Goal: Task Accomplishment & Management: Use online tool/utility

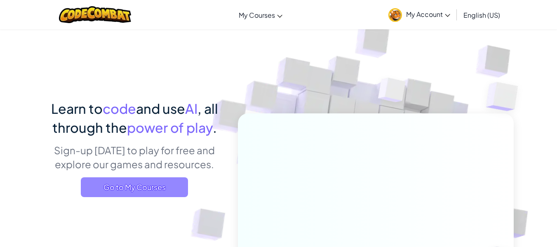
click at [145, 186] on span "Go to My Courses" at bounding box center [134, 187] width 107 height 20
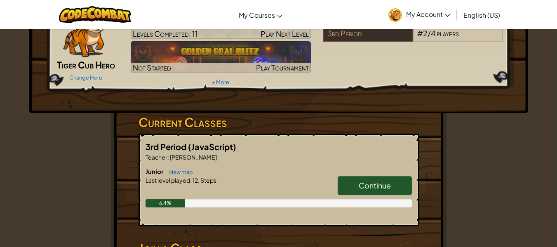
scroll to position [63, 0]
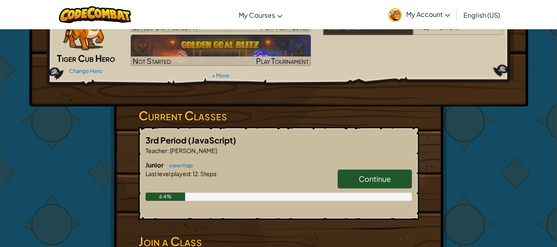
click at [374, 186] on link "Continue" at bounding box center [375, 179] width 74 height 19
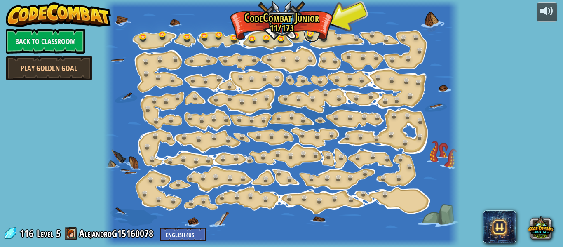
click at [310, 35] on link at bounding box center [312, 34] width 16 height 16
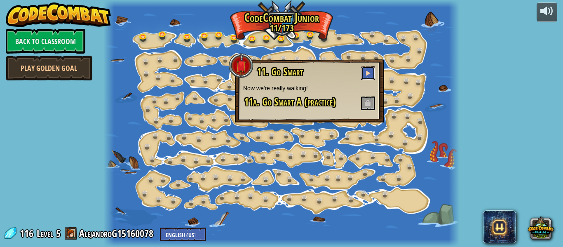
click at [363, 77] on button at bounding box center [368, 73] width 14 height 14
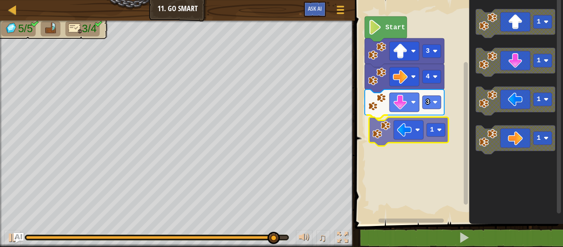
click at [393, 125] on div "3 1 4 3 Start 1 1 1 1 1" at bounding box center [458, 110] width 211 height 228
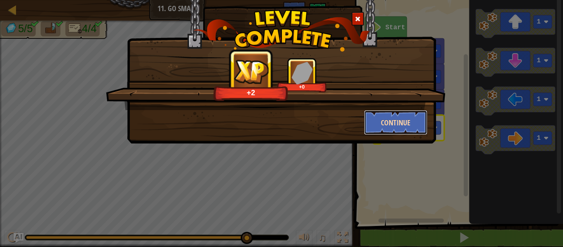
click at [406, 126] on button "Continue" at bounding box center [396, 122] width 64 height 25
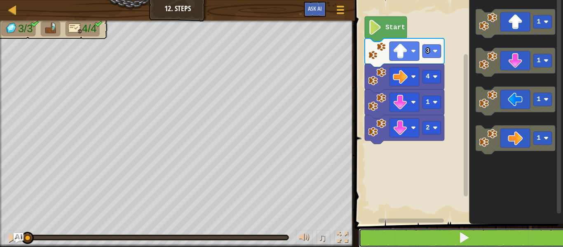
click at [414, 232] on button at bounding box center [464, 238] width 211 height 19
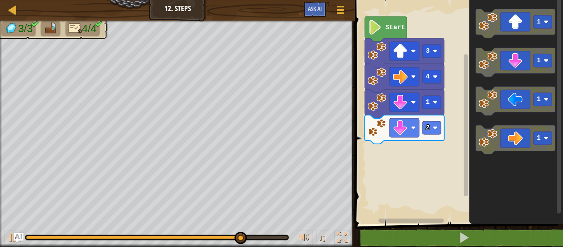
click at [396, 153] on div "2 1 4 3 Start 1 1 1 1" at bounding box center [458, 110] width 211 height 228
click at [402, 158] on div "2 1 4 3 Start 1 1 1 1" at bounding box center [458, 110] width 211 height 228
click at [403, 136] on div "2 1 4 3 Start 1 1 1 1" at bounding box center [458, 110] width 211 height 228
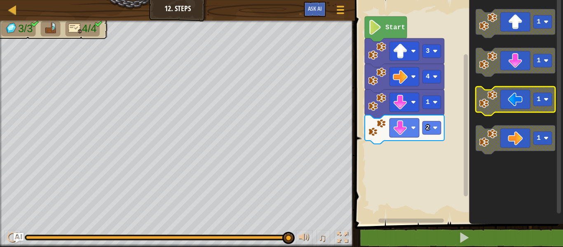
click at [517, 101] on icon "Blockly Workspace" at bounding box center [516, 101] width 80 height 29
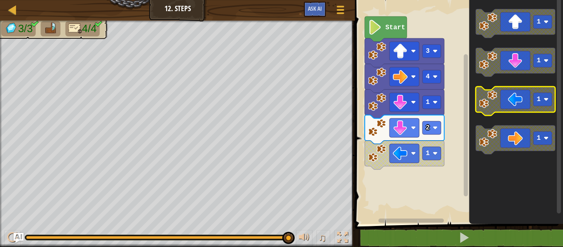
click at [517, 101] on icon "Blockly Workspace" at bounding box center [516, 101] width 80 height 29
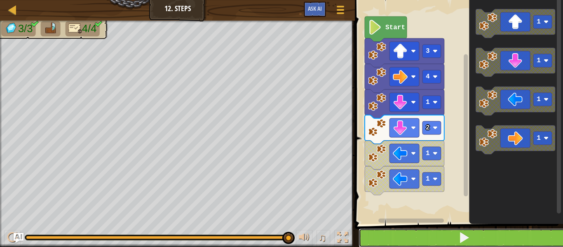
click at [435, 244] on button at bounding box center [464, 238] width 211 height 19
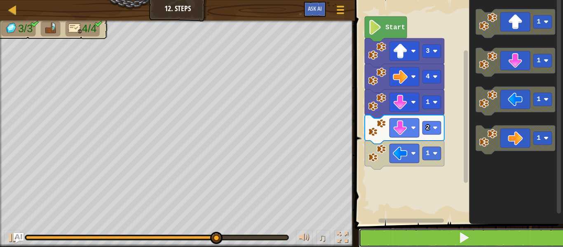
click at [428, 239] on button at bounding box center [464, 238] width 211 height 19
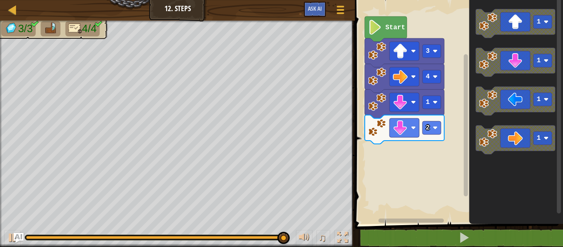
click at [413, 173] on div "2 1 4 3 Start 1 1 1 1" at bounding box center [458, 110] width 211 height 228
